Goal: Transaction & Acquisition: Download file/media

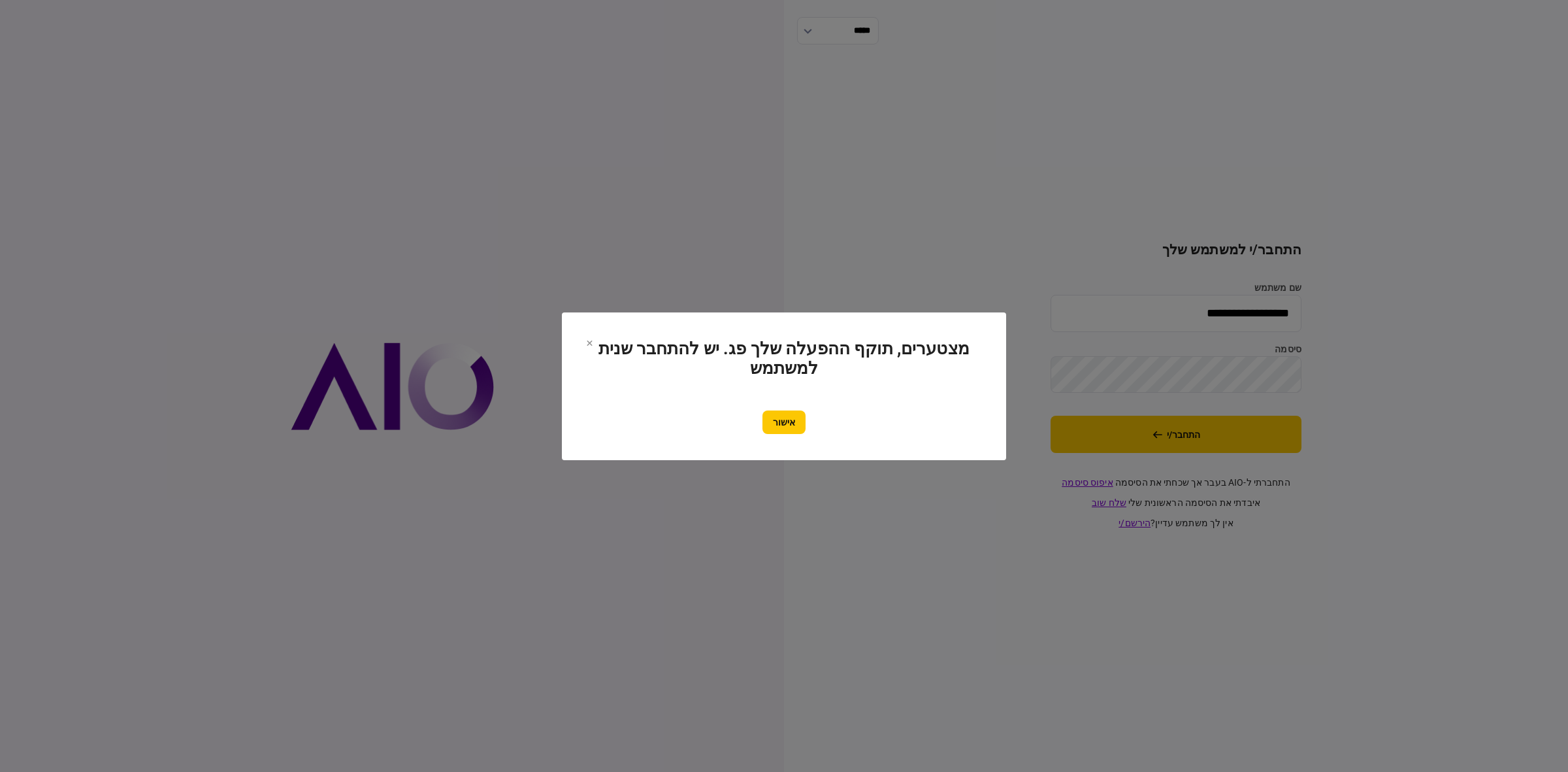
click at [779, 404] on section "מצטערים, תוקף ההפעלה שלך פג. יש להתחבר שנית למשתמש אישור" at bounding box center [784, 386] width 392 height 95
drag, startPoint x: 779, startPoint y: 425, endPoint x: 915, endPoint y: 442, distance: 137.1
click at [784, 423] on button "אישור" at bounding box center [784, 422] width 43 height 23
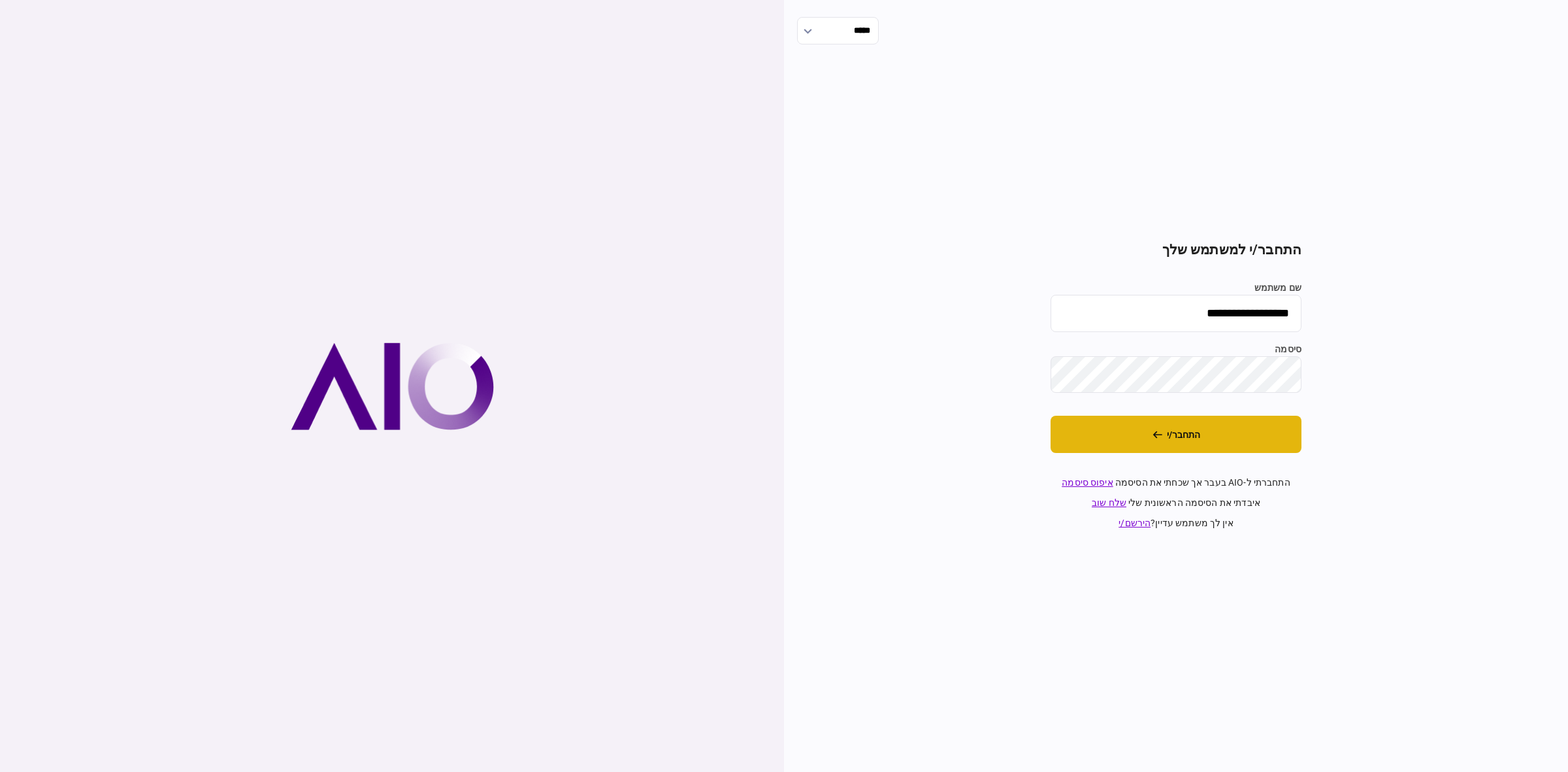
click at [1158, 441] on button "התחבר/י" at bounding box center [1175, 434] width 251 height 37
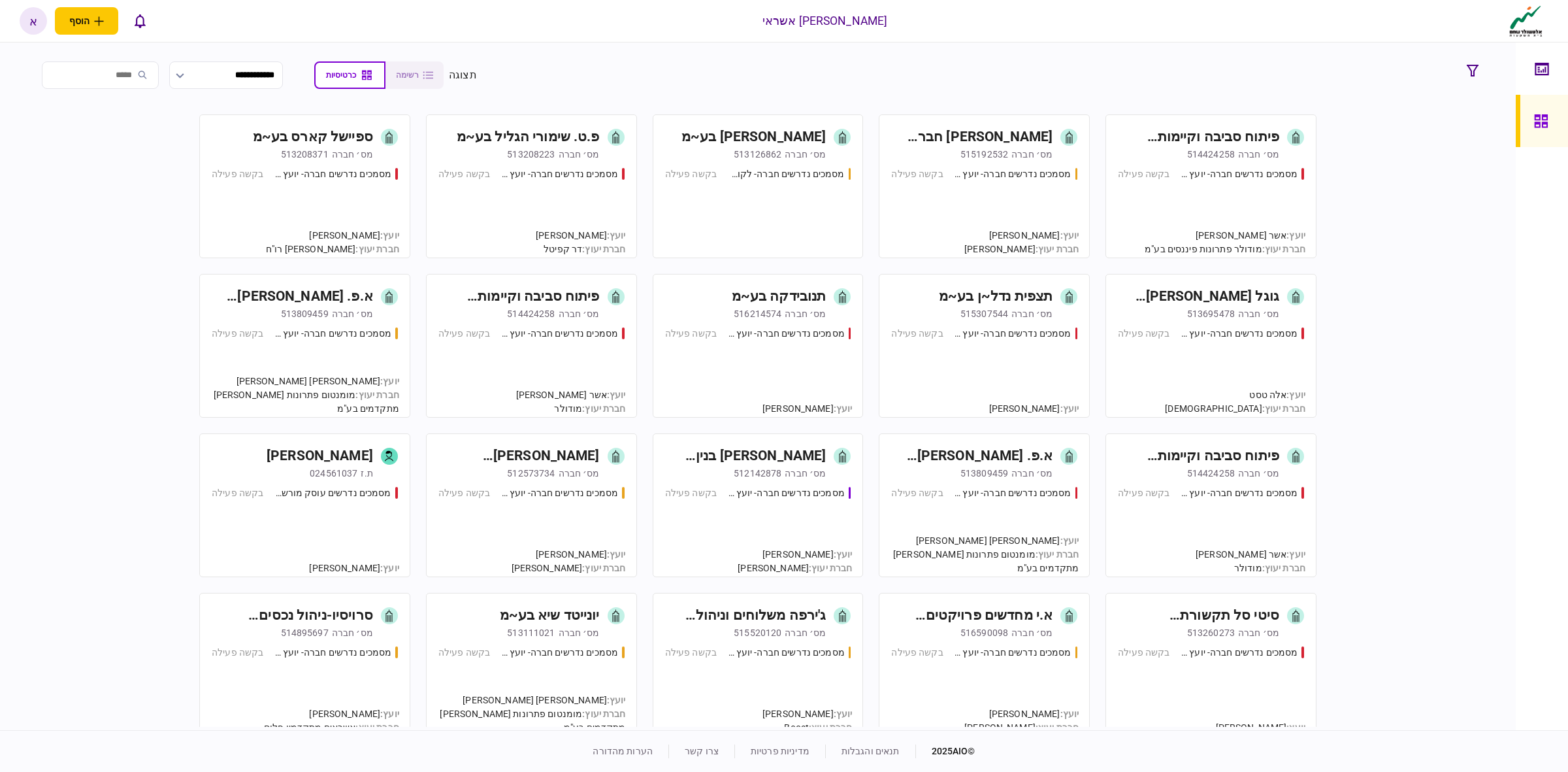
click at [826, 208] on div "מסמכים נדרשים חברה- לקוח קצה - ישיר בקשה פעילה" at bounding box center [758, 207] width 186 height 79
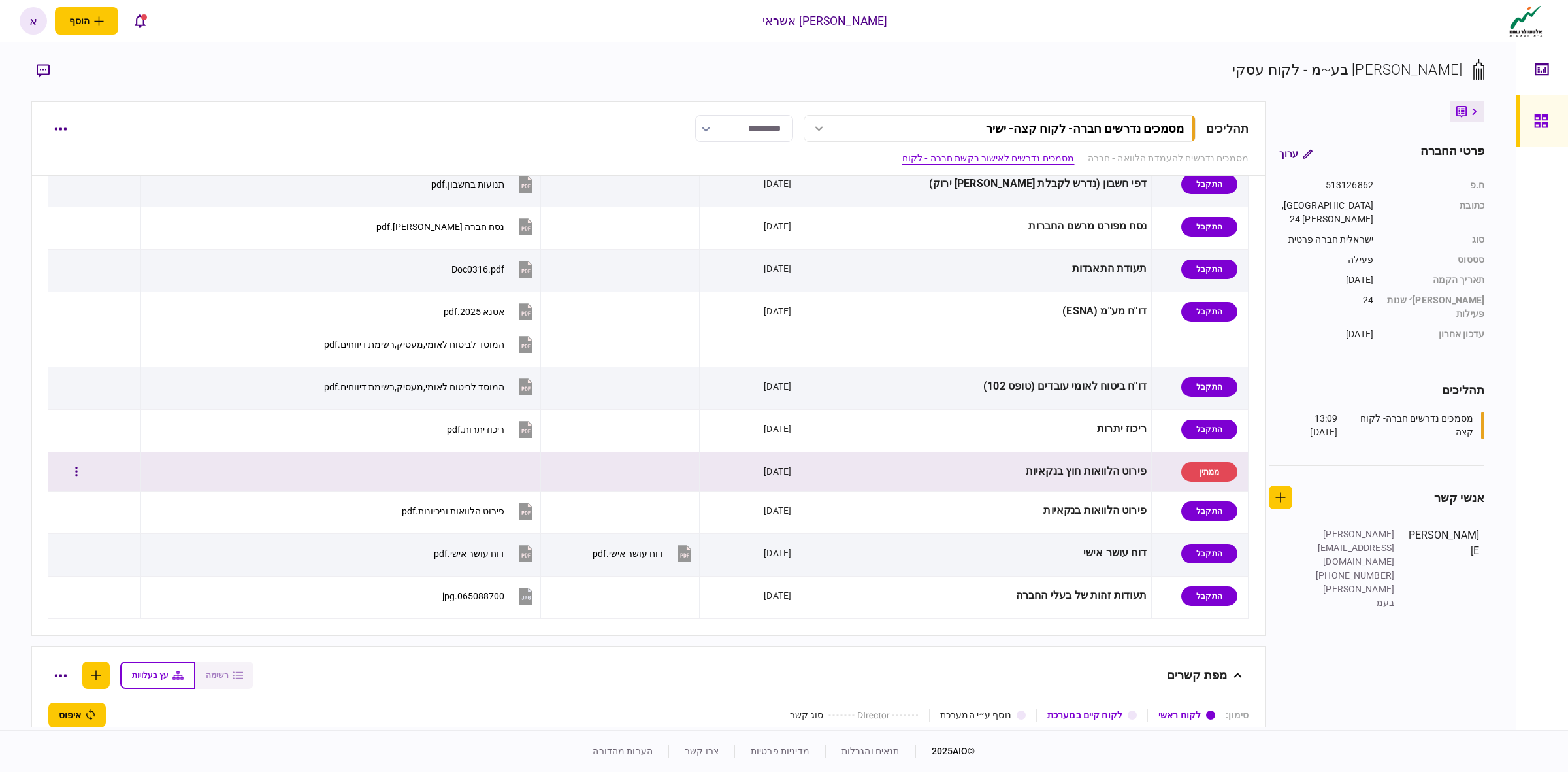
scroll to position [490, 0]
click at [1087, 479] on div "פירוט הלוואות חוץ בנקאיות" at bounding box center [973, 470] width 346 height 29
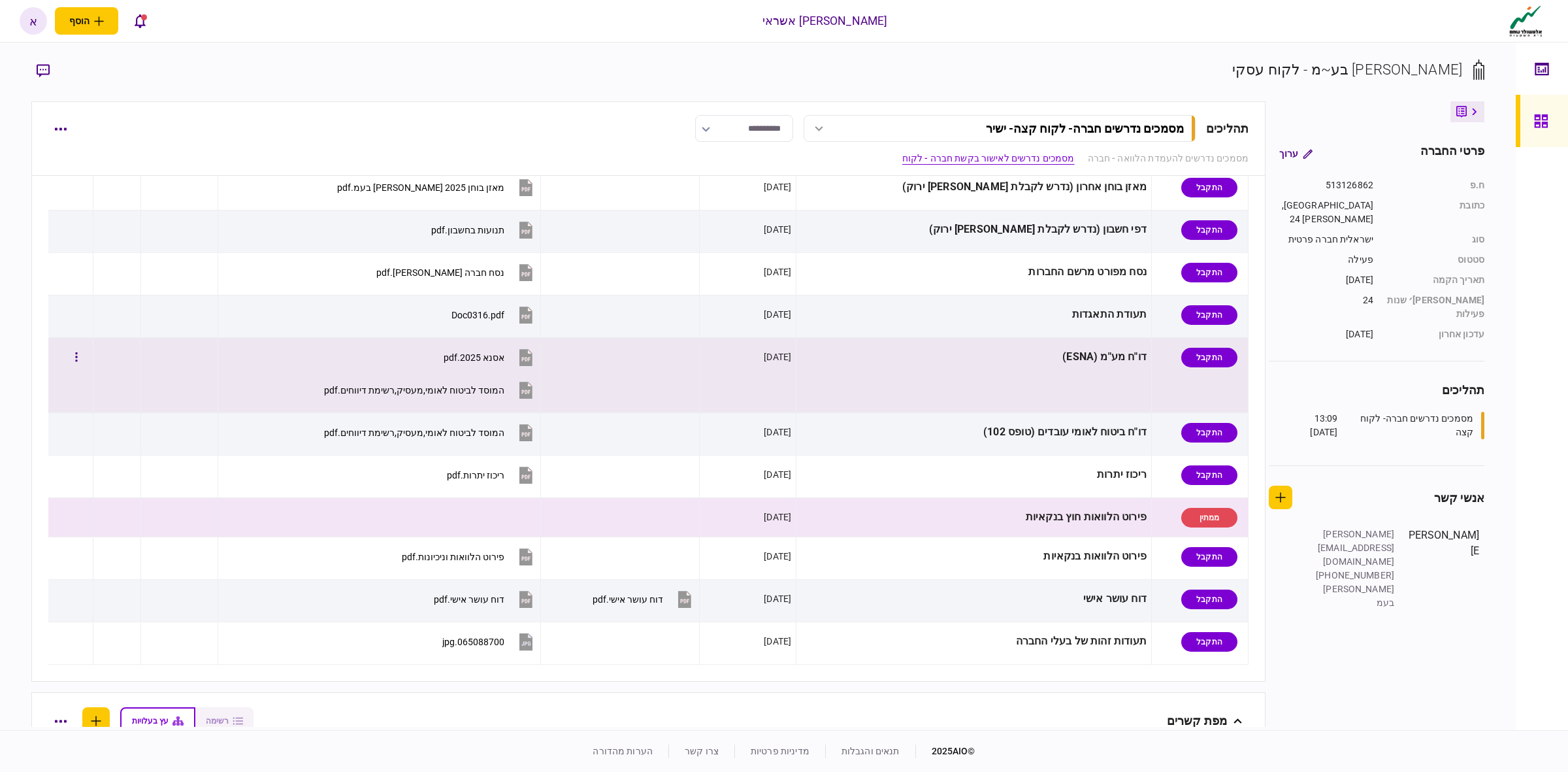
scroll to position [327, 0]
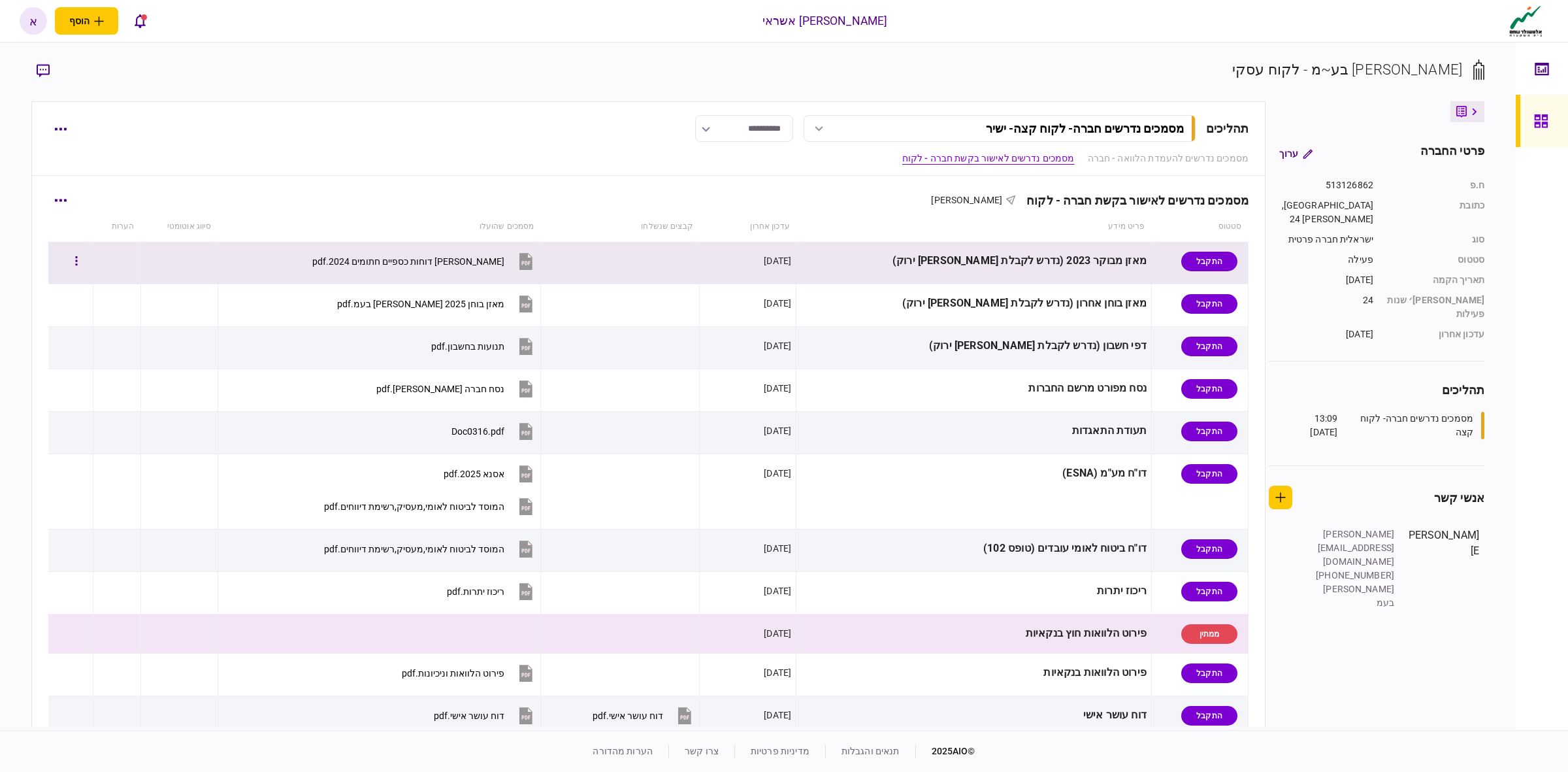
click at [513, 268] on button "[PERSON_NAME] דוחות כספיים חתומים 2024.pdf" at bounding box center [424, 261] width 224 height 29
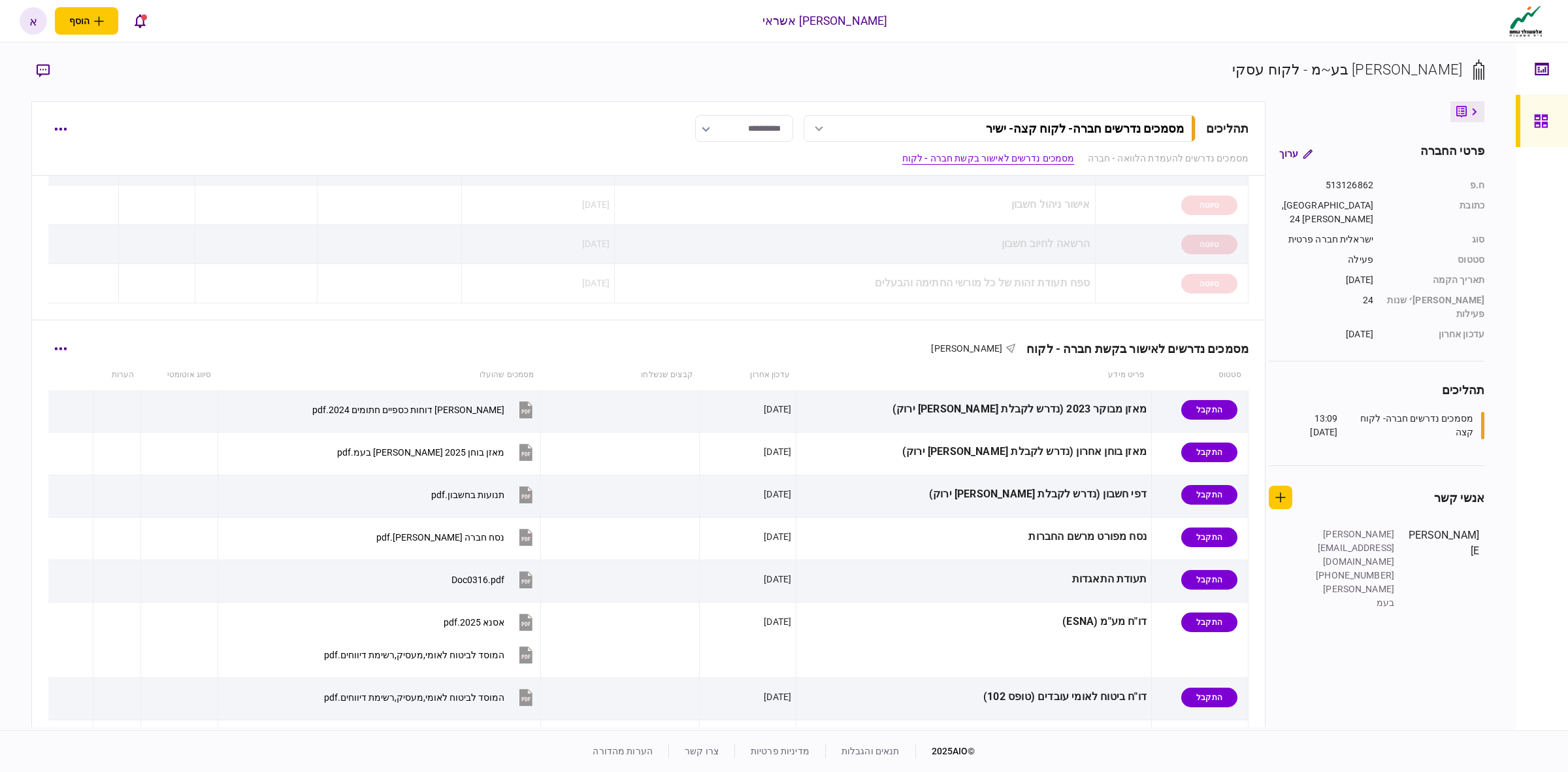
scroll to position [163, 0]
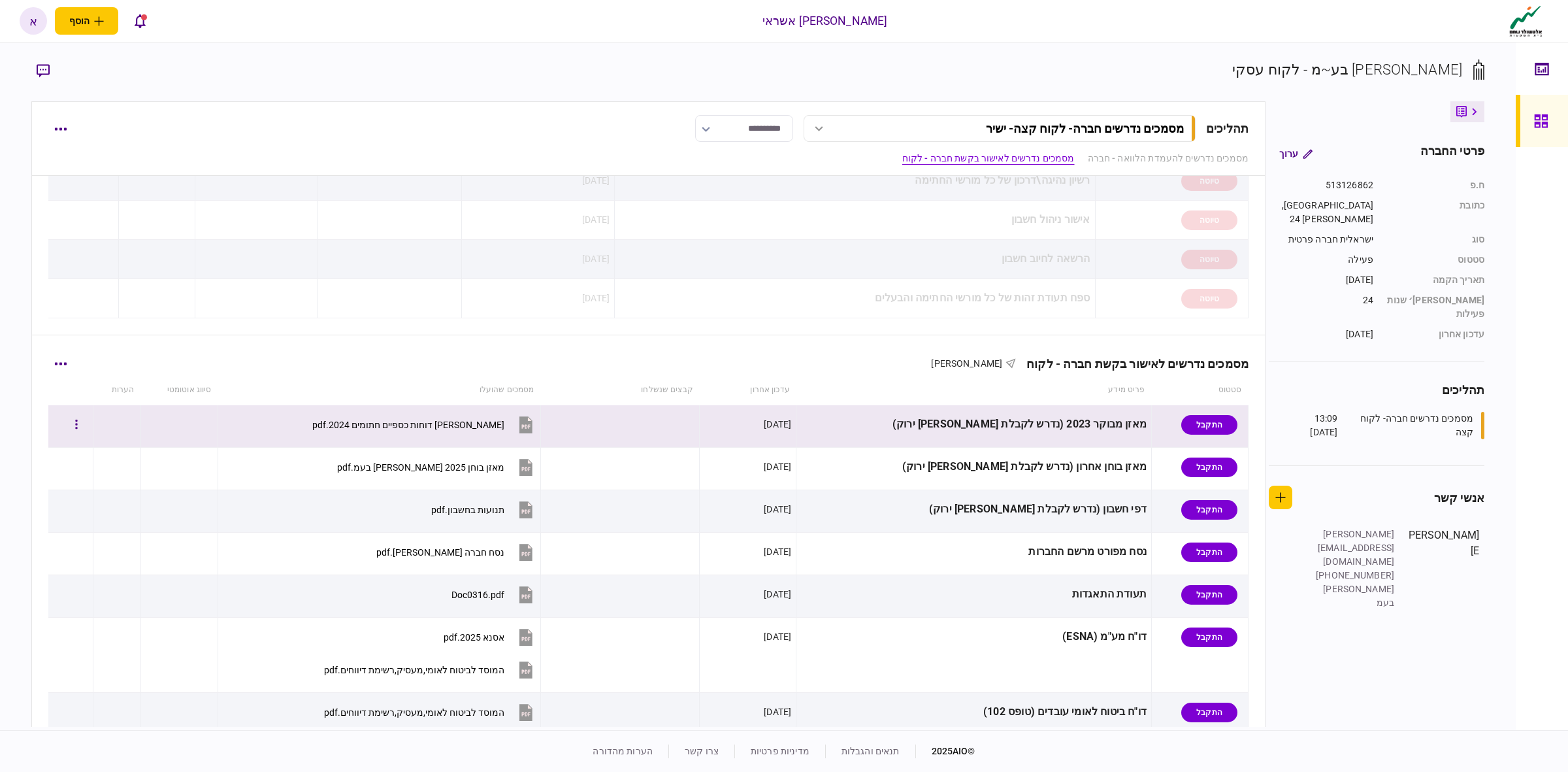
drag, startPoint x: 1093, startPoint y: 419, endPoint x: 1092, endPoint y: 430, distance: 11.0
click at [1093, 419] on div "מאזן מבוקר 2023 (נדרש לקבלת [PERSON_NAME] ירוק)" at bounding box center [973, 424] width 346 height 29
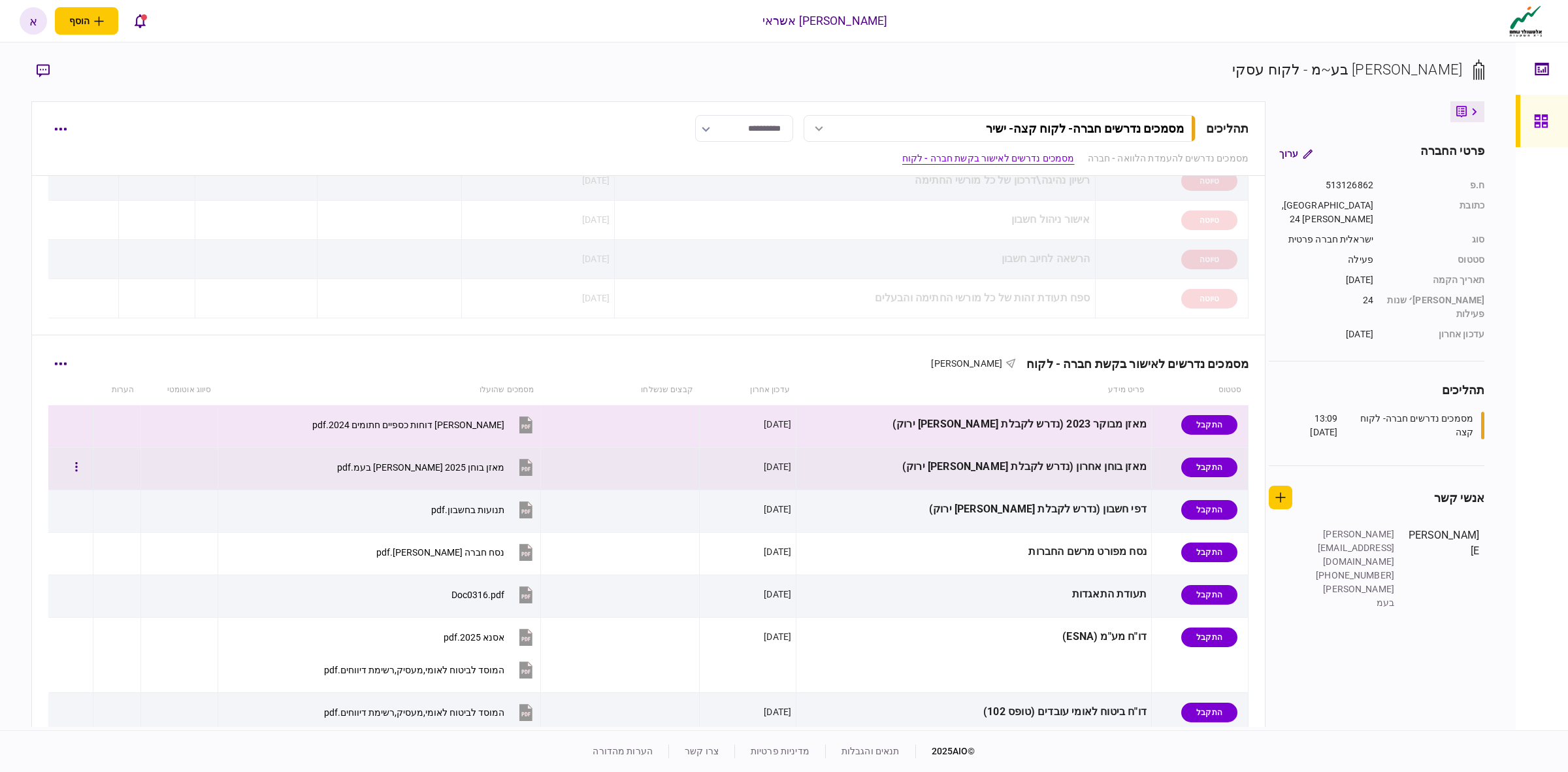
click at [1083, 475] on div "מאזן בוחן אחרון (נדרש לקבלת [PERSON_NAME] ירוק)" at bounding box center [973, 467] width 346 height 29
click at [1092, 442] on td "מאזן מבוקר 2023 (נדרש לקבלת [PERSON_NAME] ירוק)" at bounding box center [974, 427] width 356 height 43
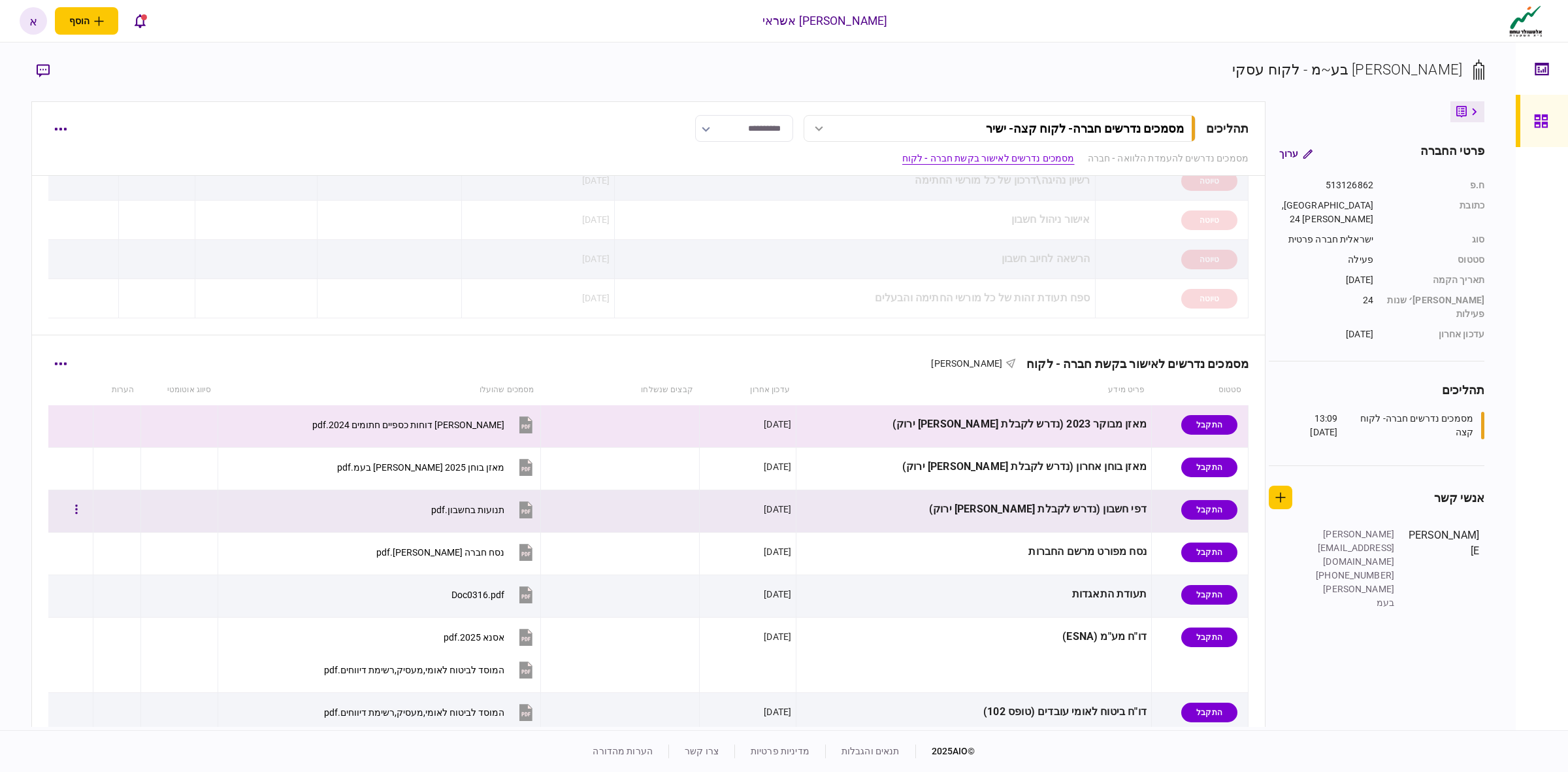
click at [1102, 489] on td "מאזן בוחן אחרון (נדרש לקבלת [PERSON_NAME] ירוק)" at bounding box center [974, 469] width 356 height 43
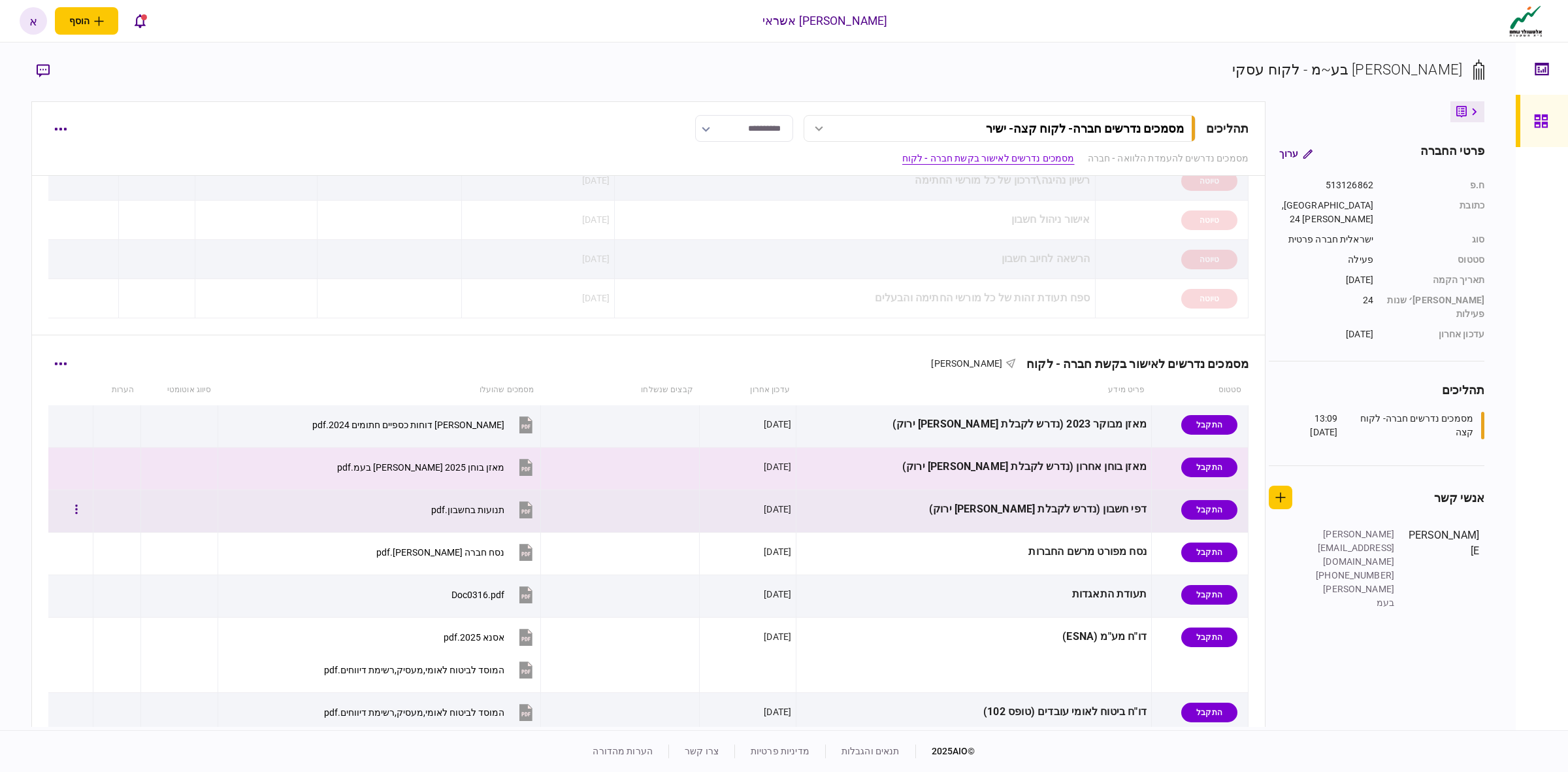
click at [1104, 513] on div "דפי חשבון (נדרש לקבלת [PERSON_NAME] ירוק)" at bounding box center [973, 509] width 346 height 29
click at [1104, 480] on div "מאזן בוחן אחרון (נדרש לקבלת [PERSON_NAME] ירוק)" at bounding box center [973, 467] width 346 height 29
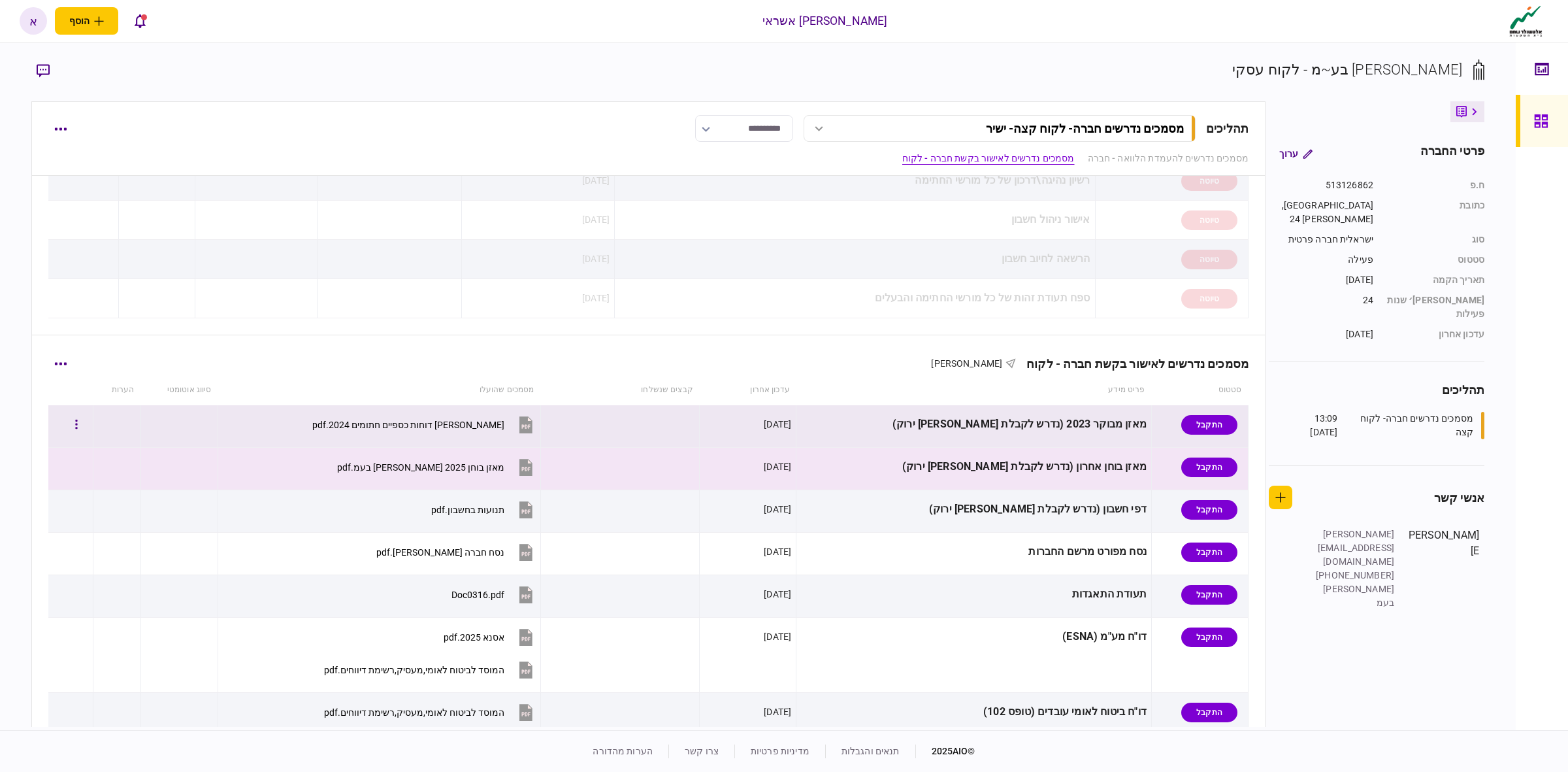
click at [1108, 423] on div "מאזן מבוקר 2023 (נדרש לקבלת [PERSON_NAME] ירוק)" at bounding box center [973, 424] width 346 height 29
click at [1103, 461] on div "מאזן בוחן אחרון (נדרש לקבלת [PERSON_NAME] ירוק)" at bounding box center [973, 467] width 346 height 29
click at [1109, 440] on div "מאזן מבוקר 2023 (נדרש לקבלת [PERSON_NAME] ירוק)" at bounding box center [973, 424] width 346 height 29
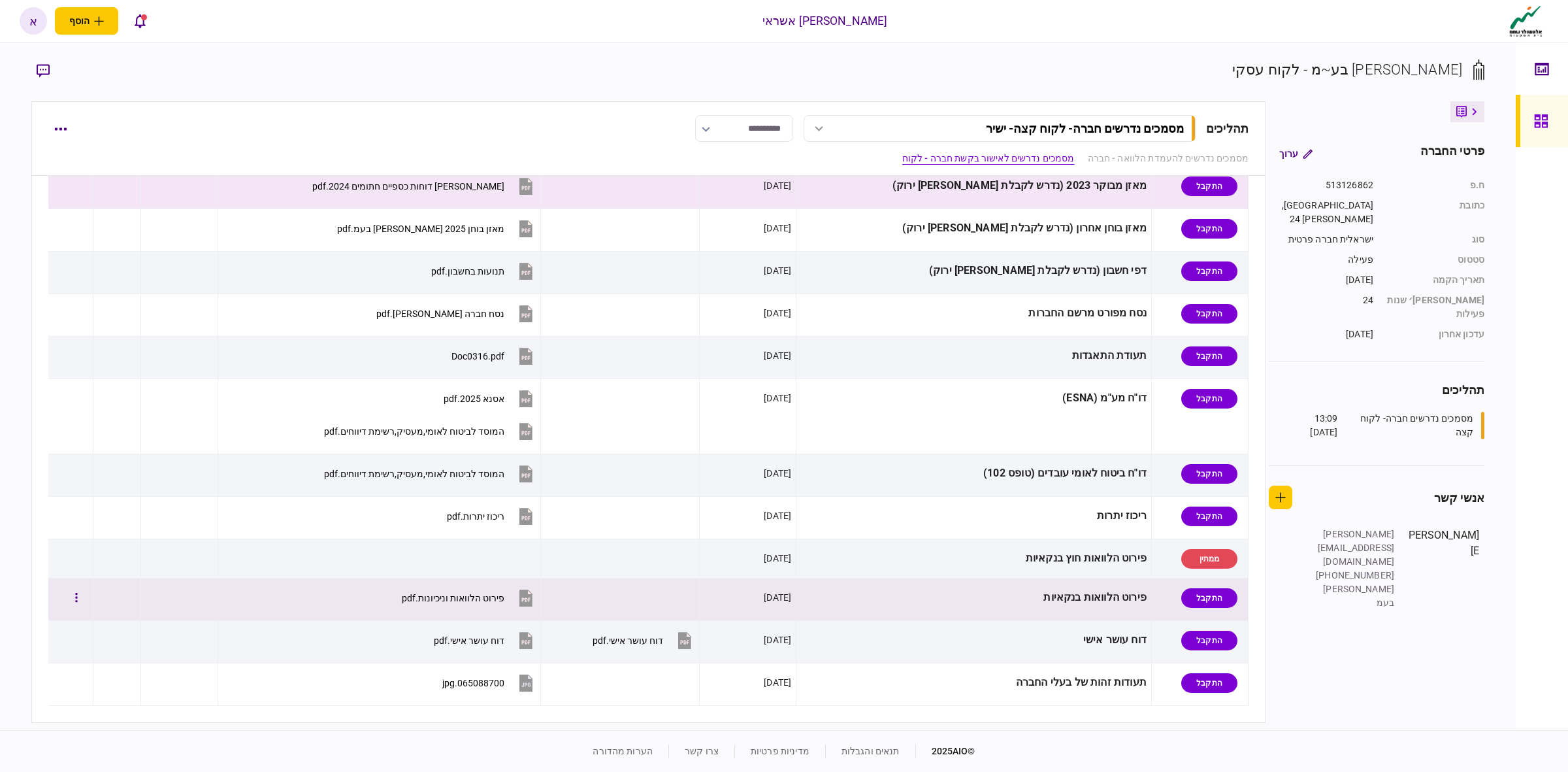
scroll to position [572, 0]
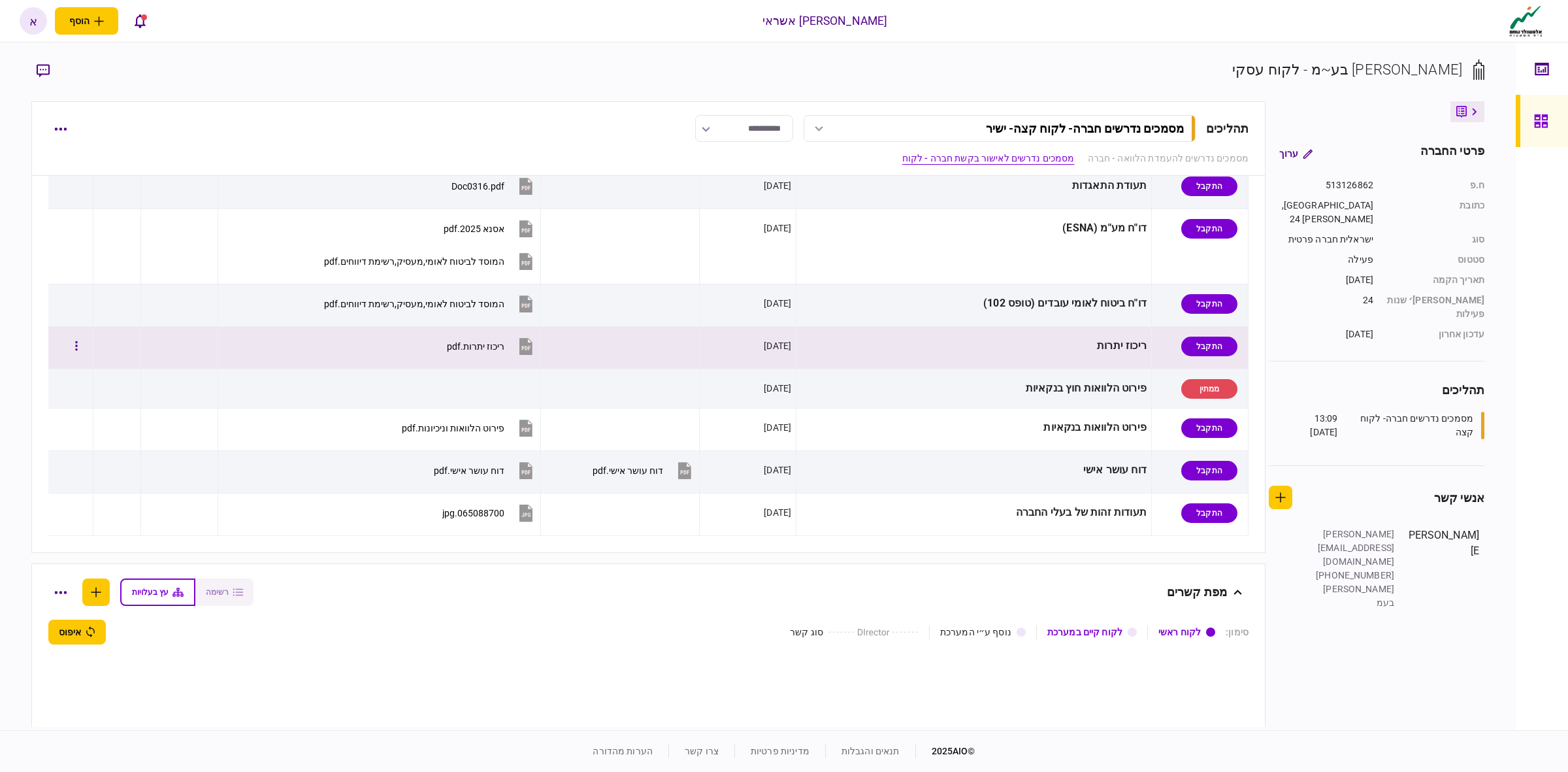
click at [902, 357] on div "ריכוז יתרות" at bounding box center [973, 346] width 346 height 29
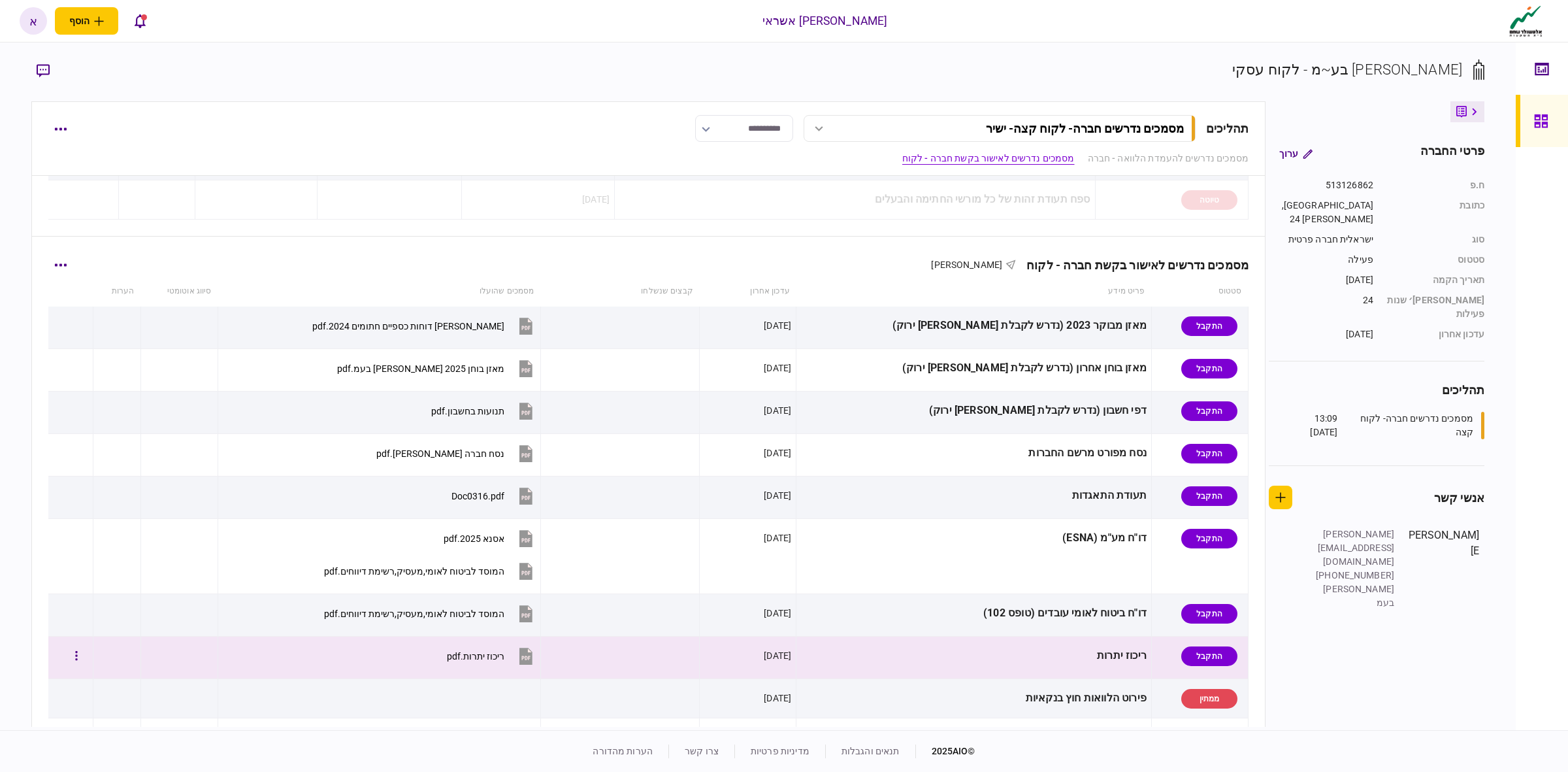
scroll to position [245, 0]
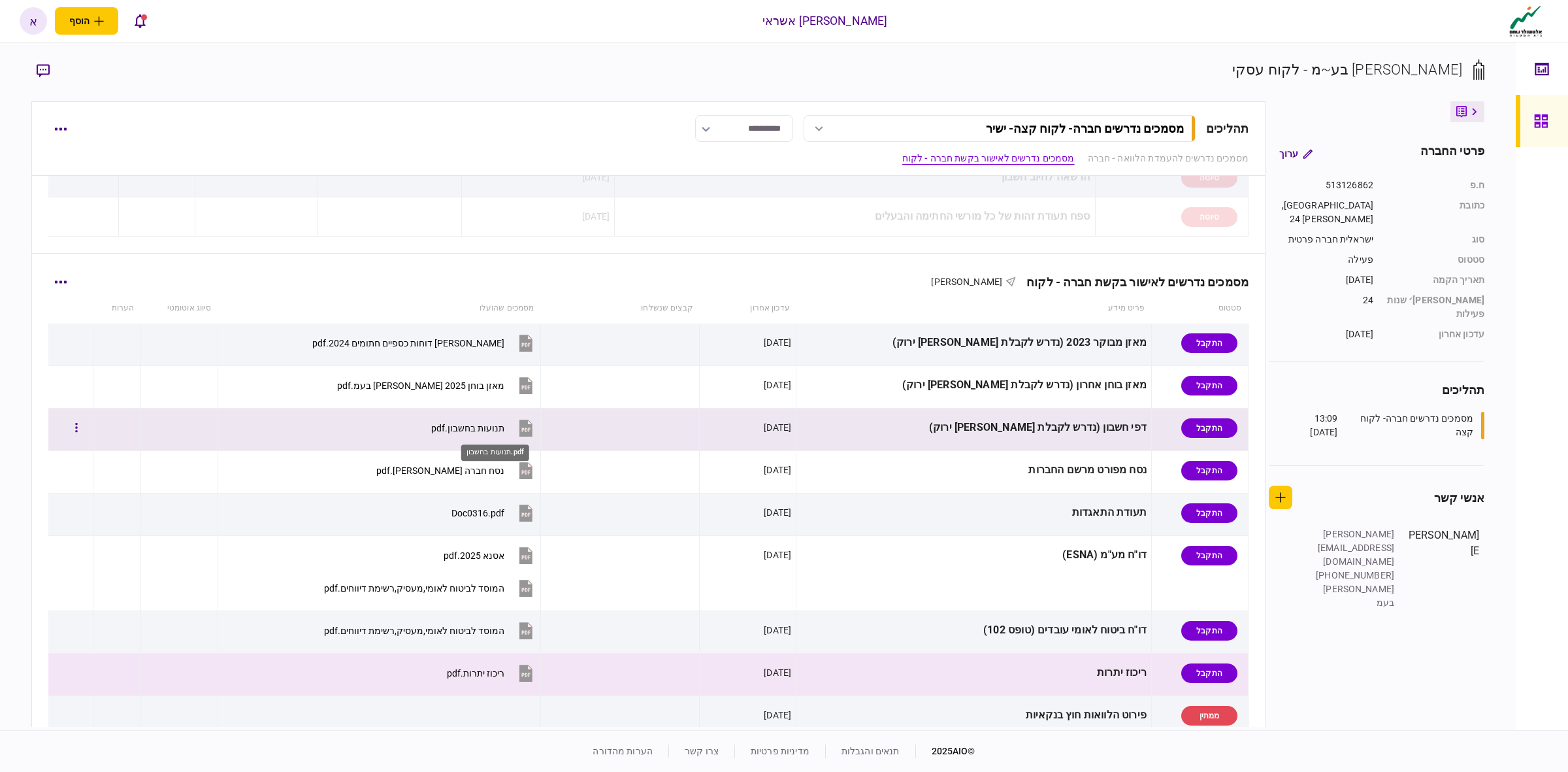
click at [505, 433] on div "תנועות בחשבון.pdf" at bounding box center [467, 428] width 73 height 11
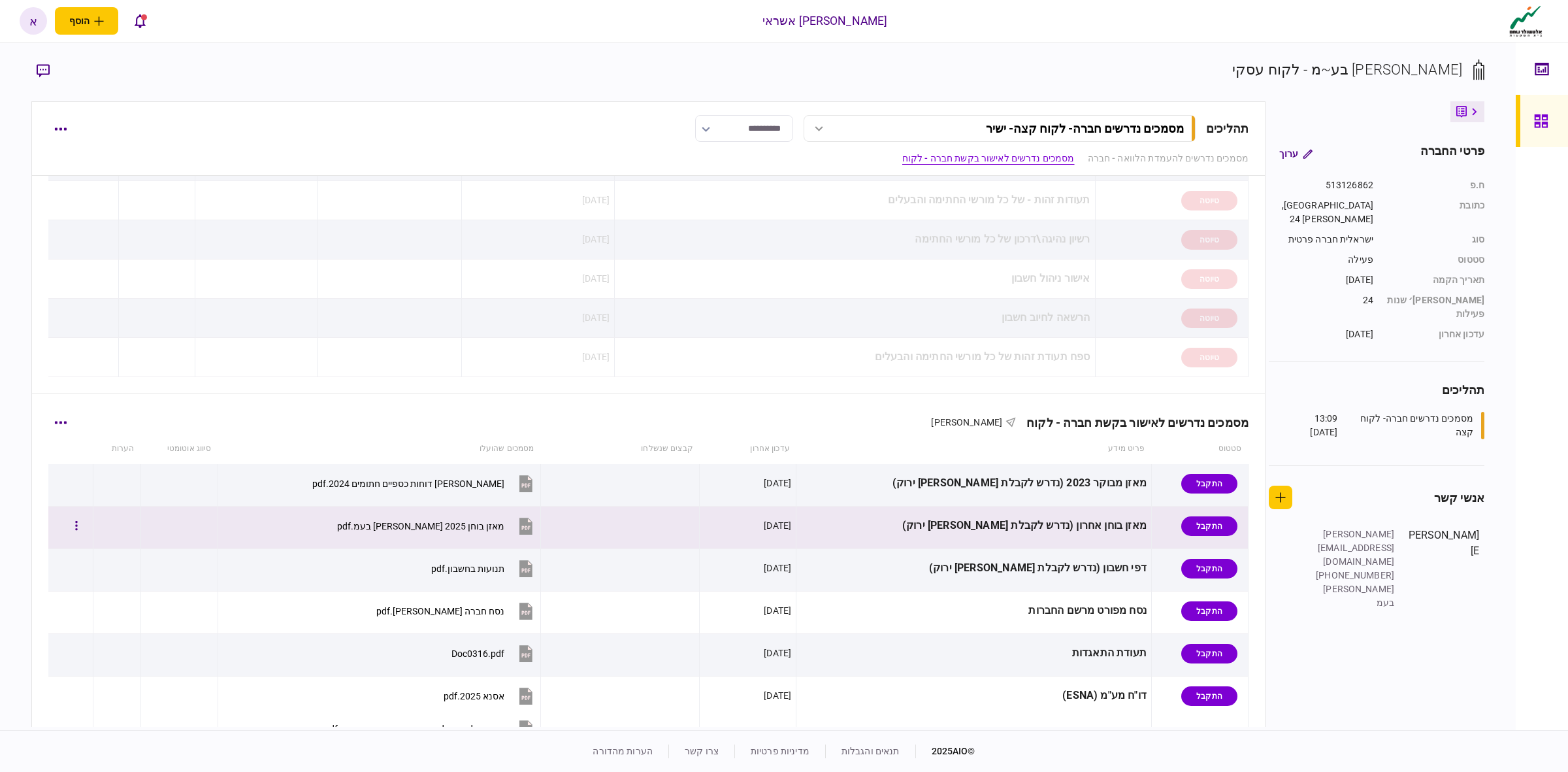
scroll to position [103, 0]
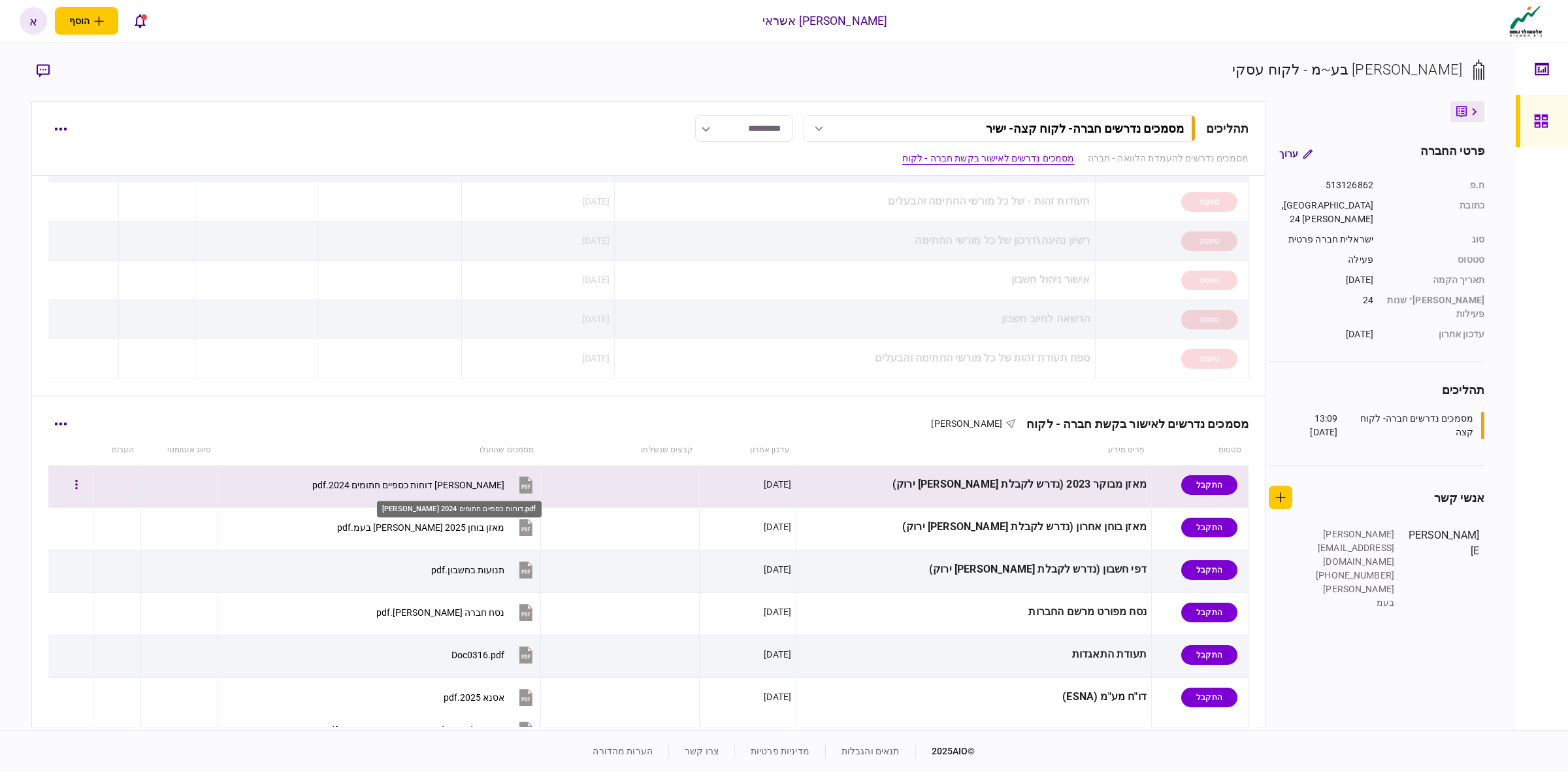
click at [505, 482] on div "[PERSON_NAME] דוחות כספיים חתומים 2024.pdf" at bounding box center [408, 485] width 192 height 11
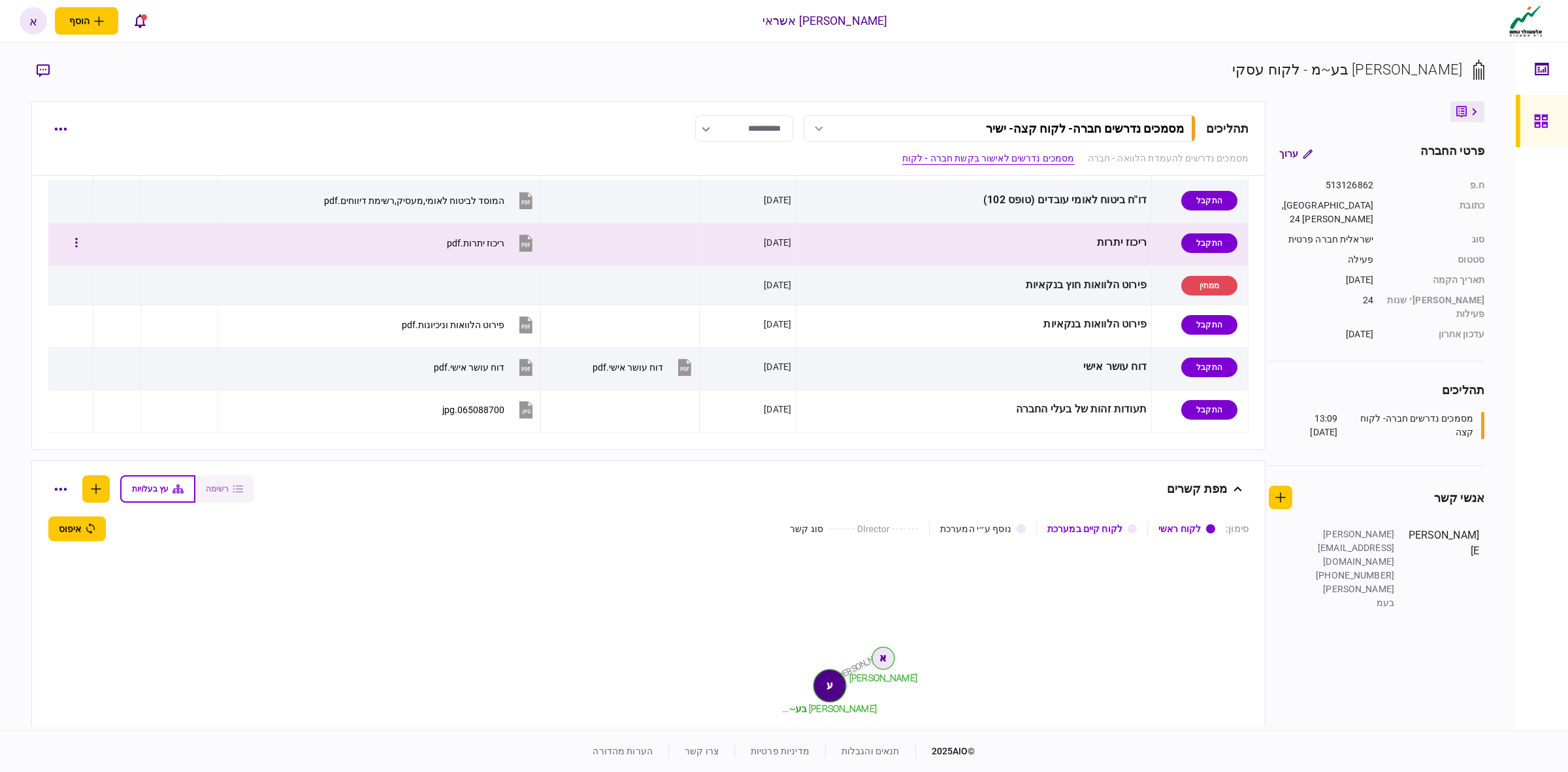
scroll to position [349, 0]
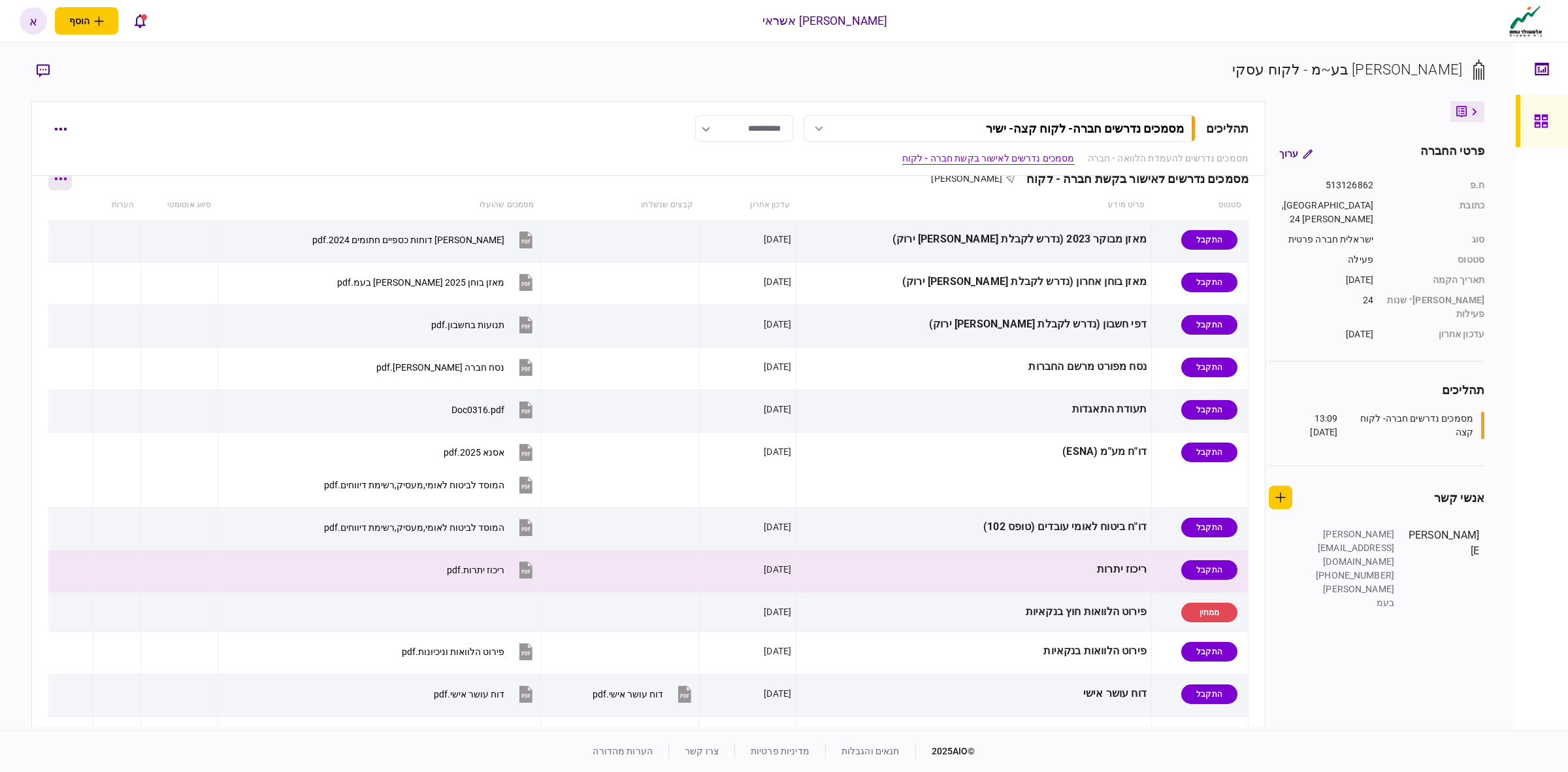
click at [72, 184] on button "button" at bounding box center [60, 178] width 23 height 23
click at [100, 260] on span "הורד מסמכים" at bounding box center [72, 263] width 60 height 16
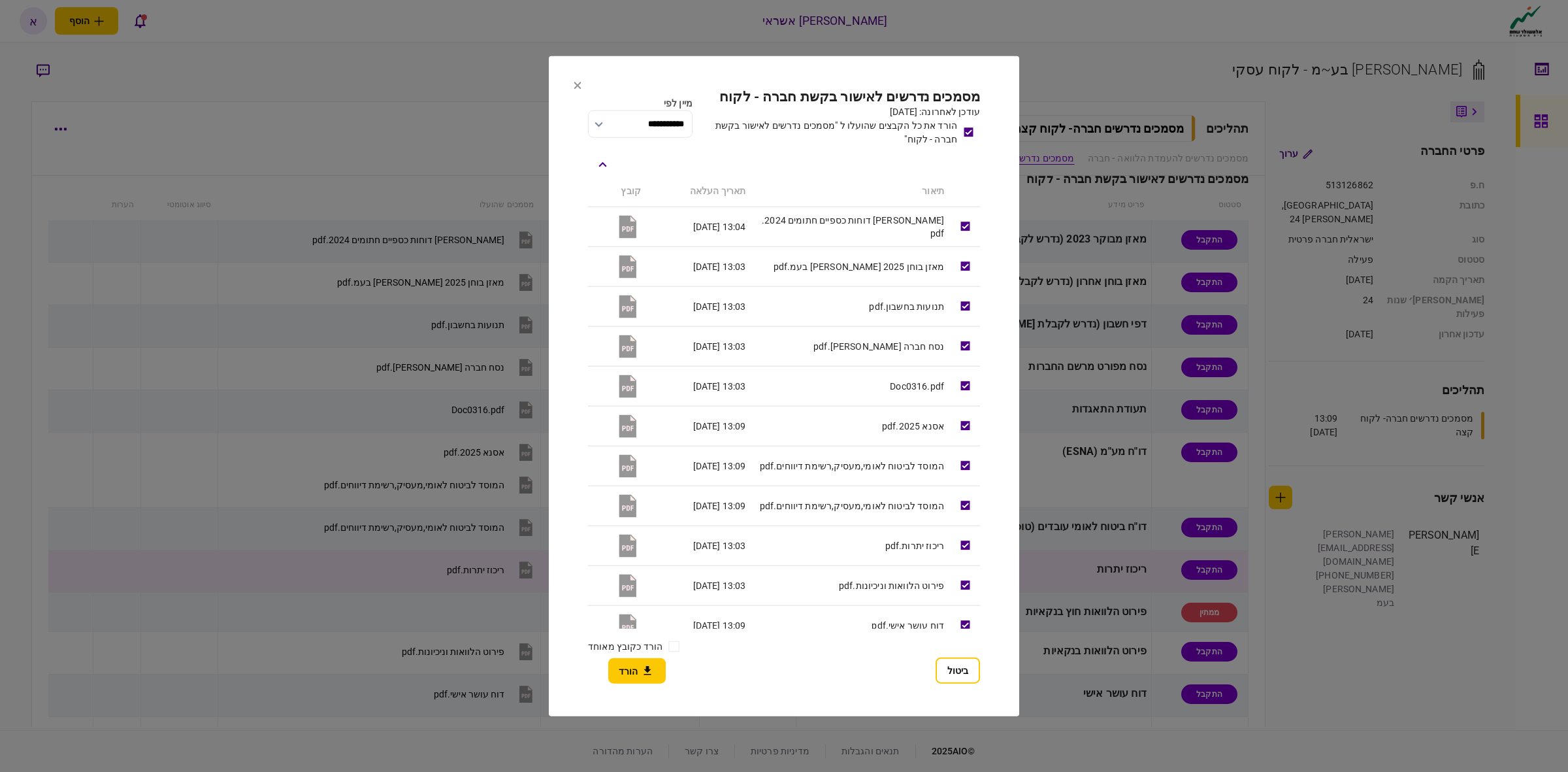
scroll to position [341, 0]
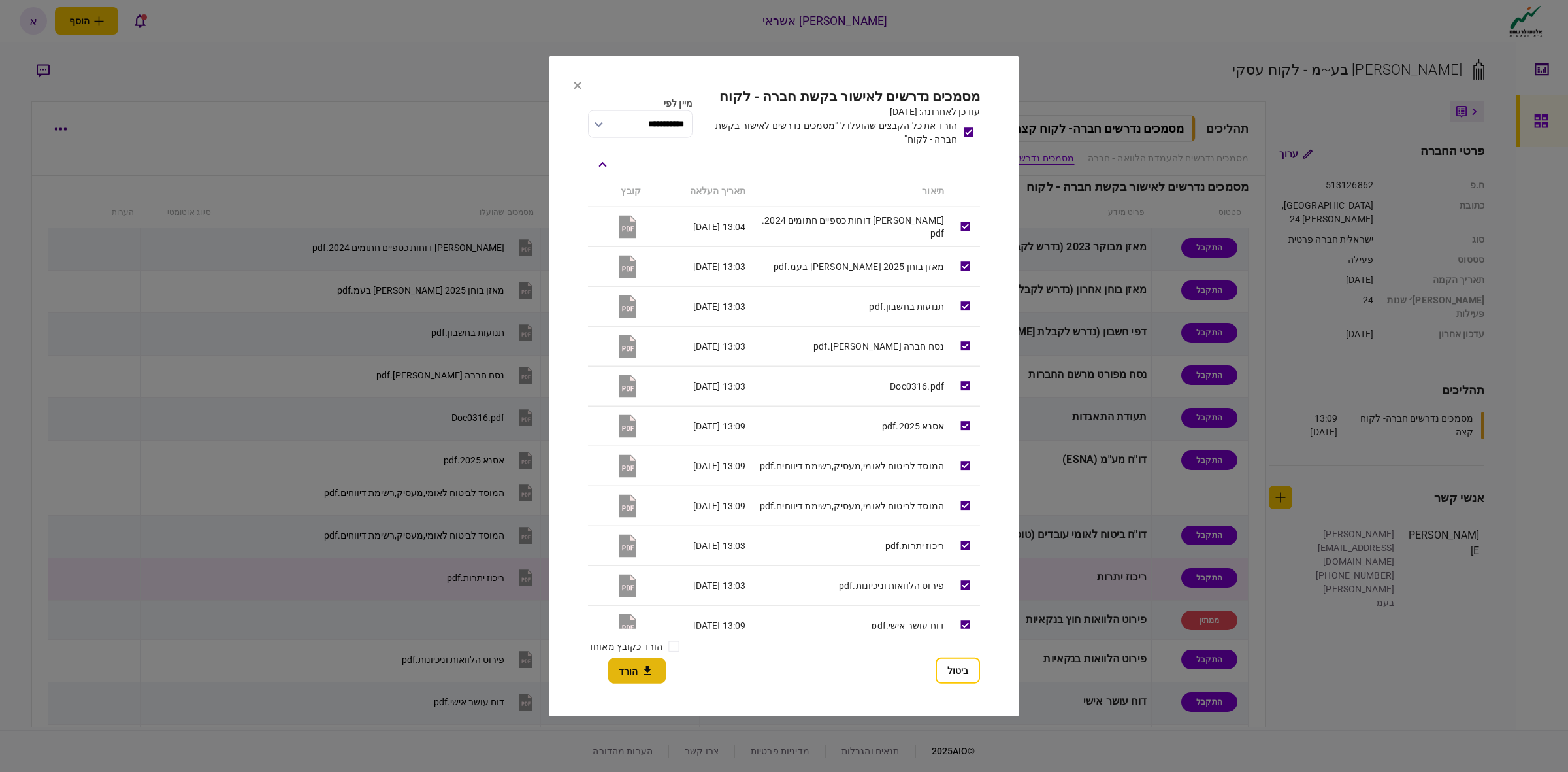
click at [628, 672] on button "הורד" at bounding box center [637, 671] width 57 height 26
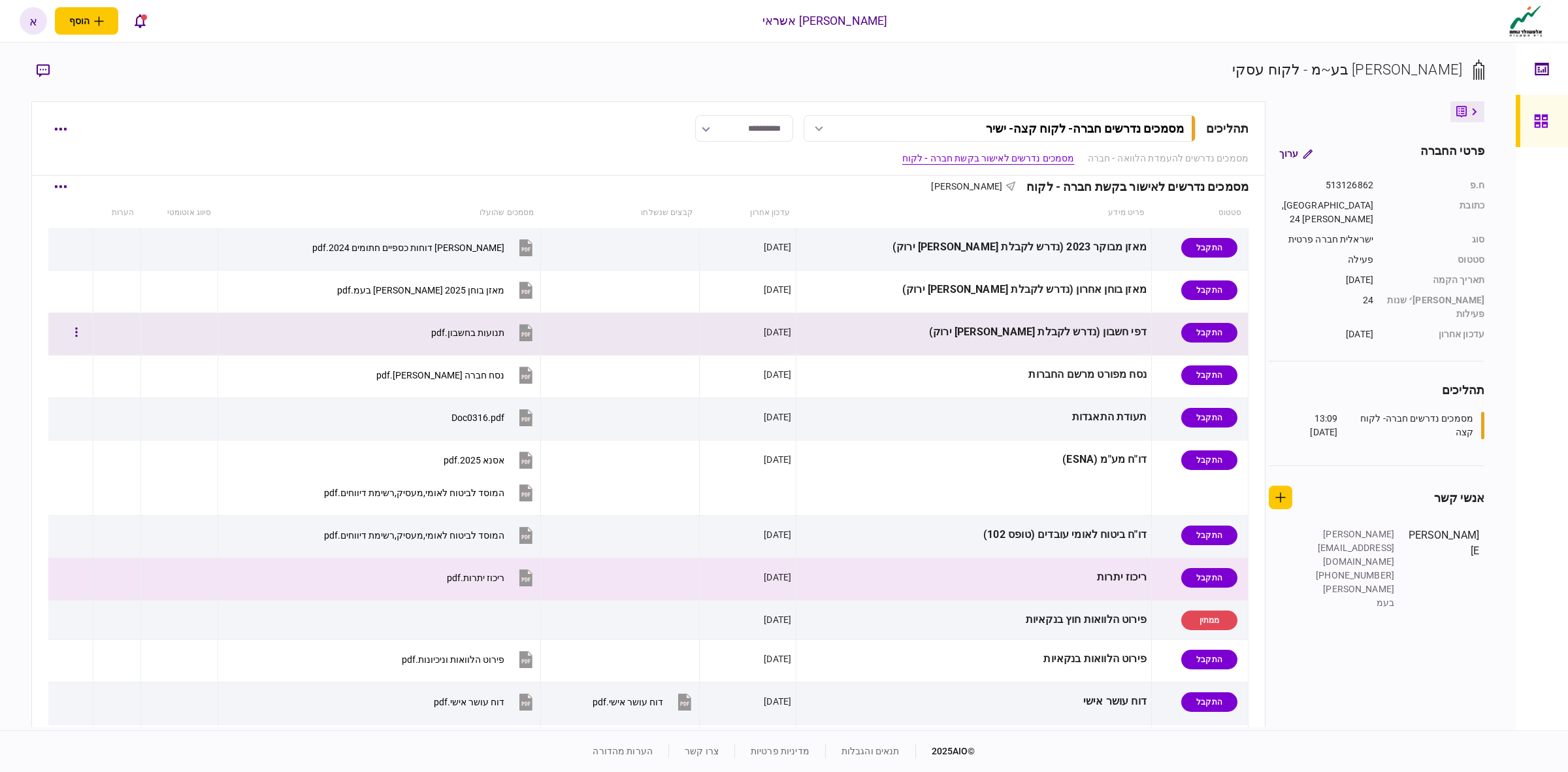
click at [1095, 327] on div "דפי חשבון (נדרש לקבלת [PERSON_NAME] ירוק)" at bounding box center [973, 332] width 346 height 29
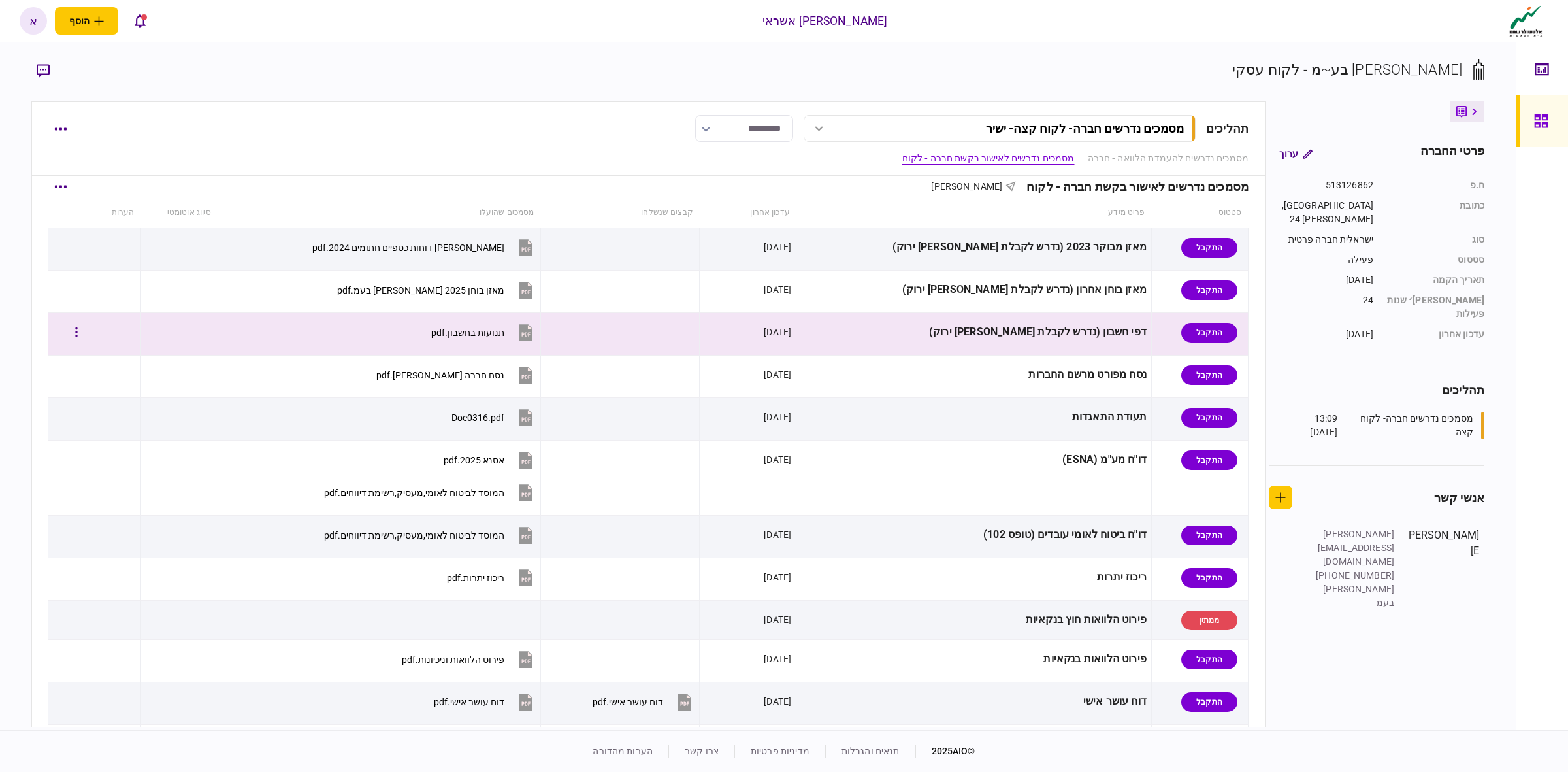
drag, startPoint x: 216, startPoint y: 337, endPoint x: 126, endPoint y: 343, distance: 90.2
click at [201, 340] on div at bounding box center [179, 332] width 67 height 29
click at [88, 334] on button "button" at bounding box center [76, 332] width 23 height 23
click at [743, 330] on div at bounding box center [784, 386] width 1568 height 772
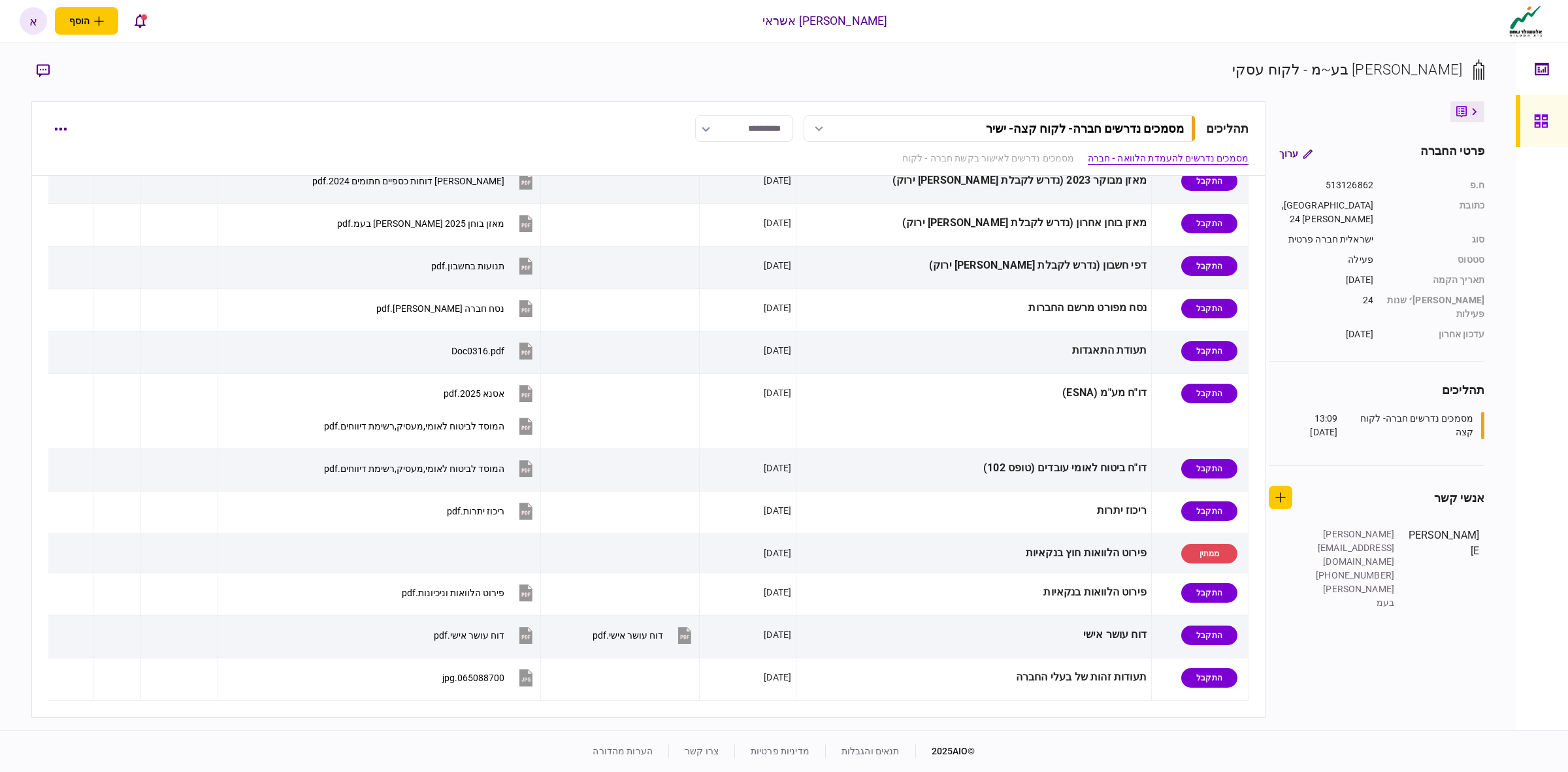
scroll to position [408, 0]
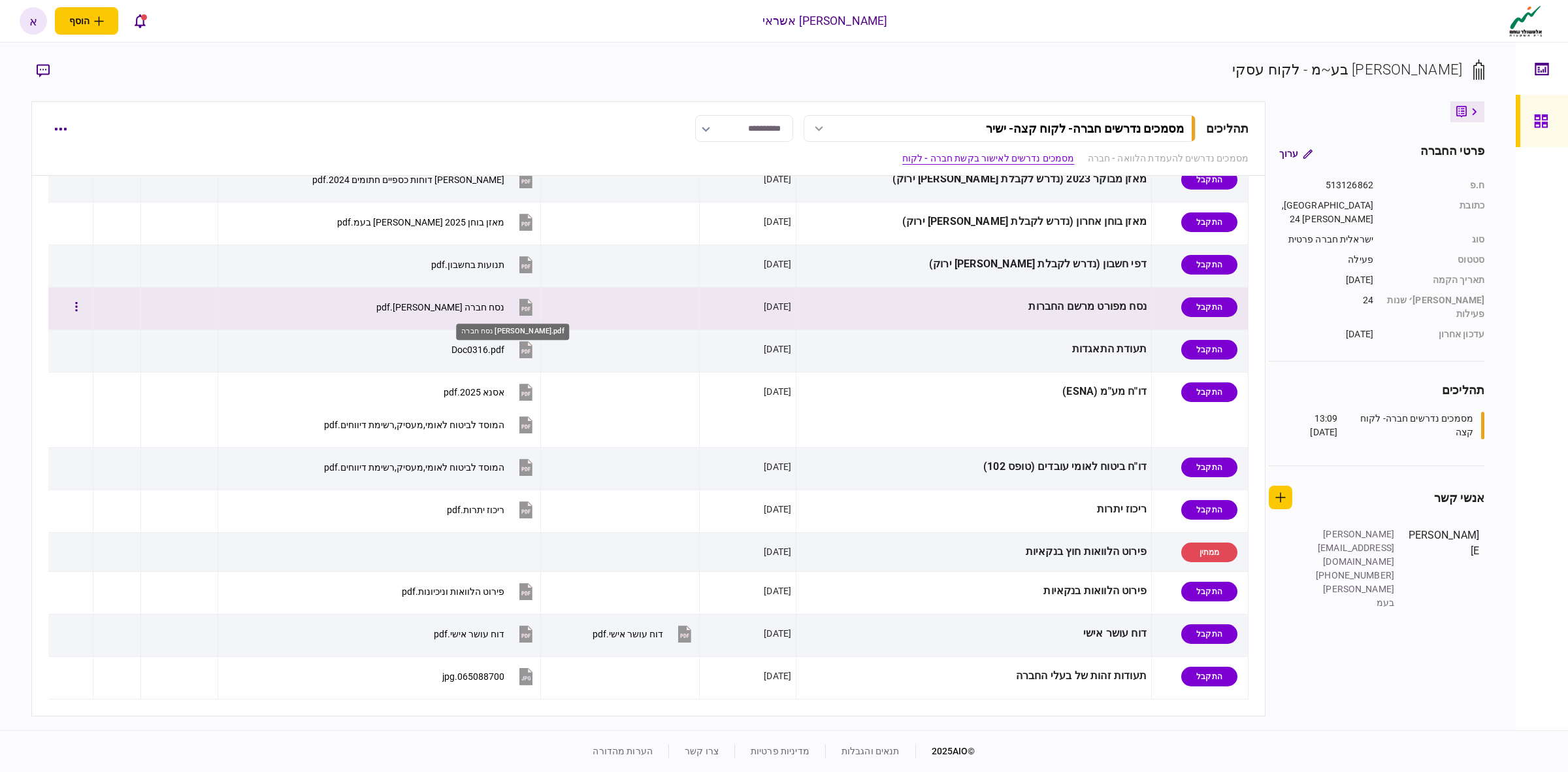
click at [505, 312] on div "נסח חברה [PERSON_NAME].pdf" at bounding box center [440, 307] width 128 height 11
